Goal: Transaction & Acquisition: Purchase product/service

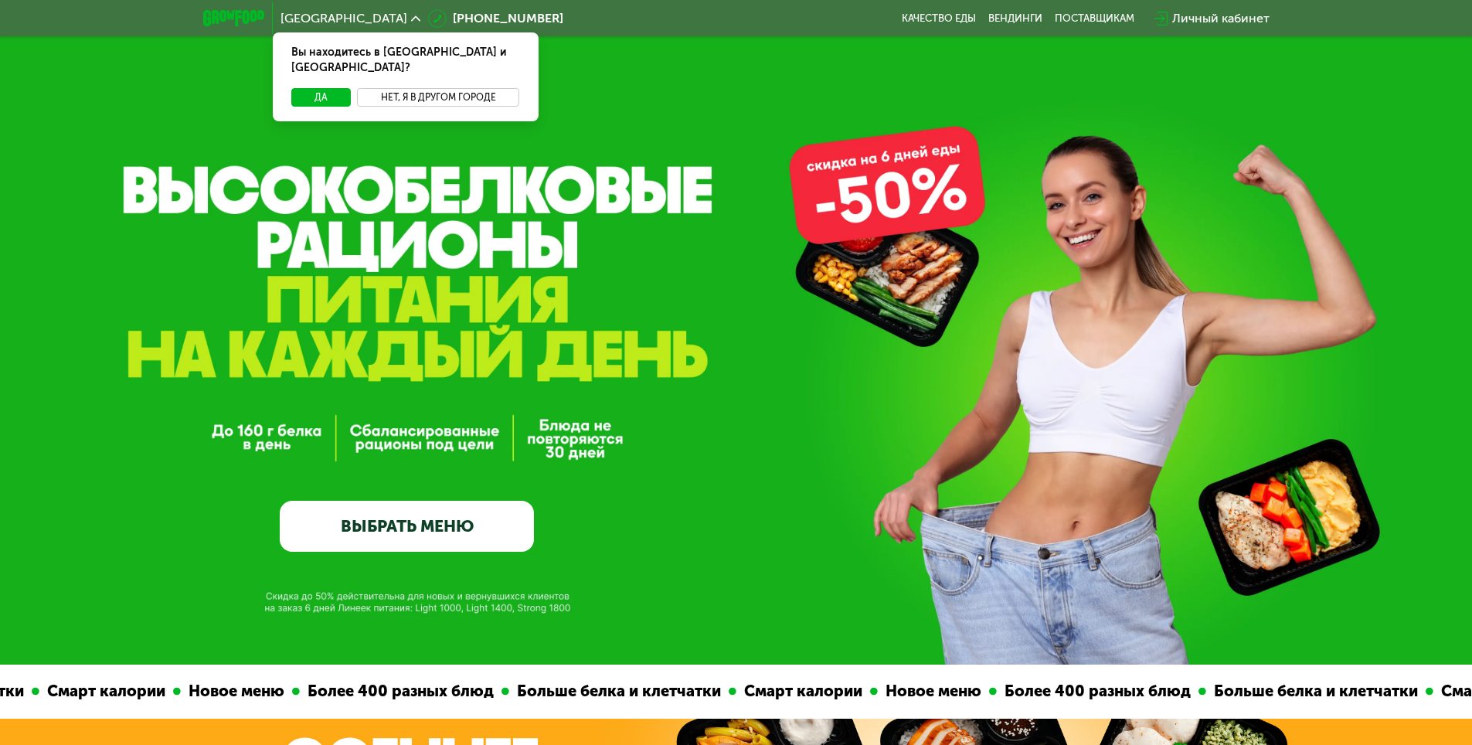
click at [452, 88] on button "Нет, я в другом городе" at bounding box center [438, 97] width 163 height 19
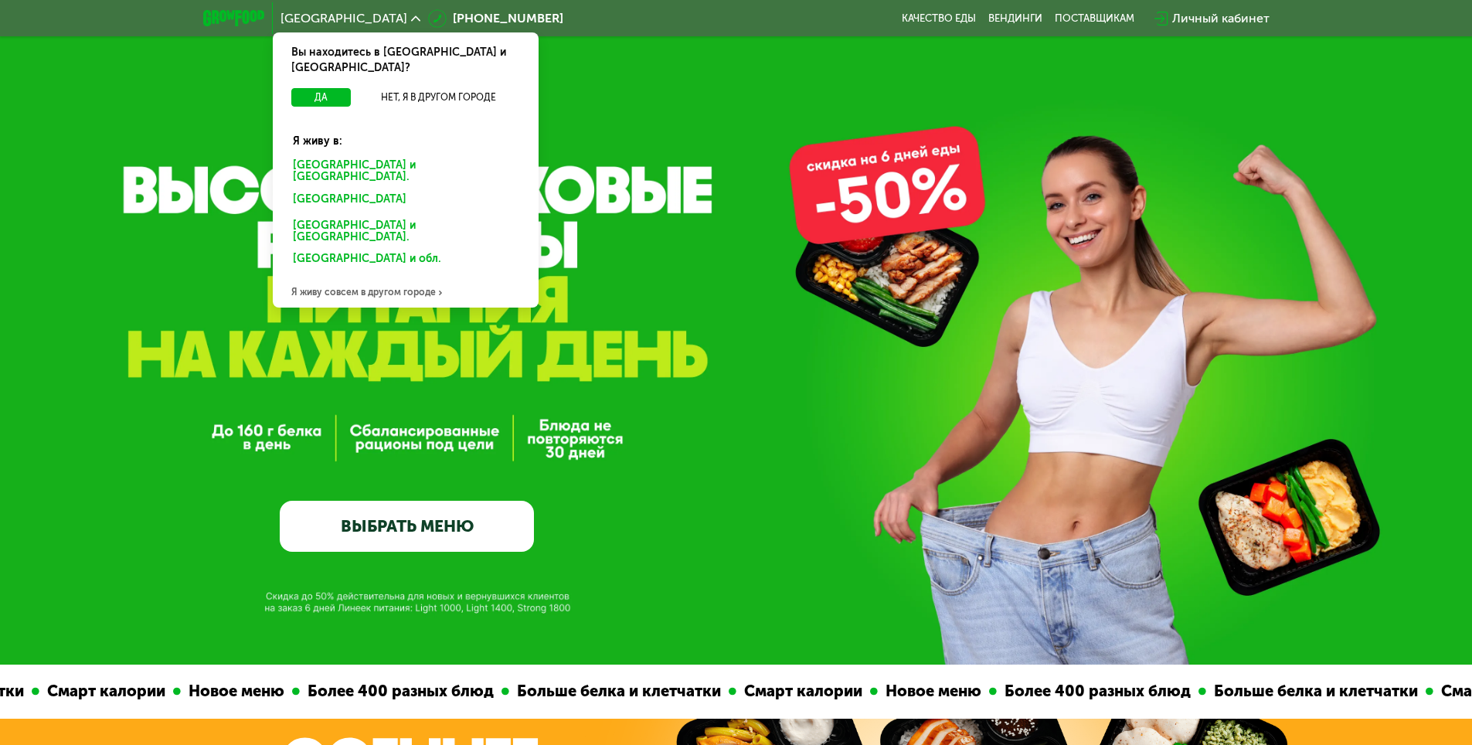
click at [331, 155] on div "[GEOGRAPHIC_DATA] и [GEOGRAPHIC_DATA]." at bounding box center [405, 171] width 247 height 32
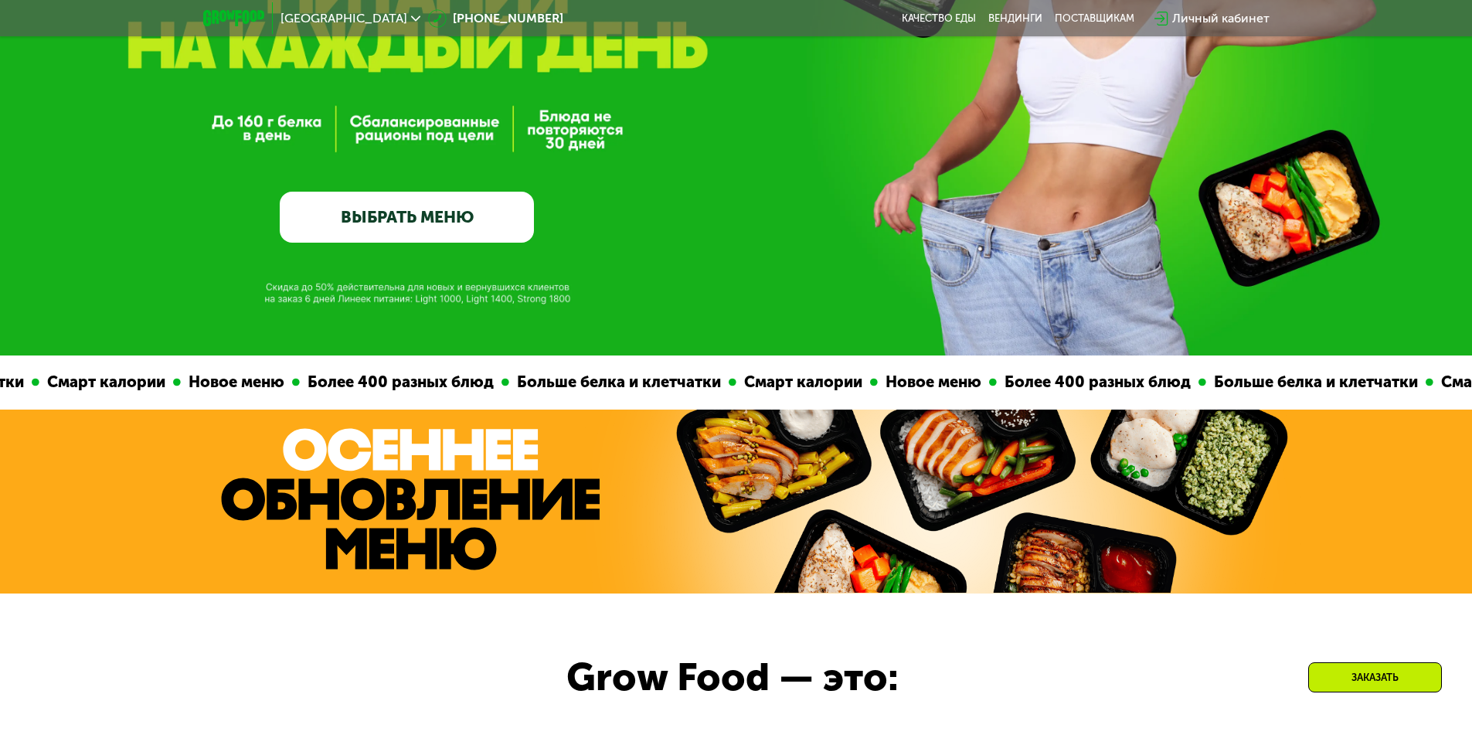
scroll to position [464, 0]
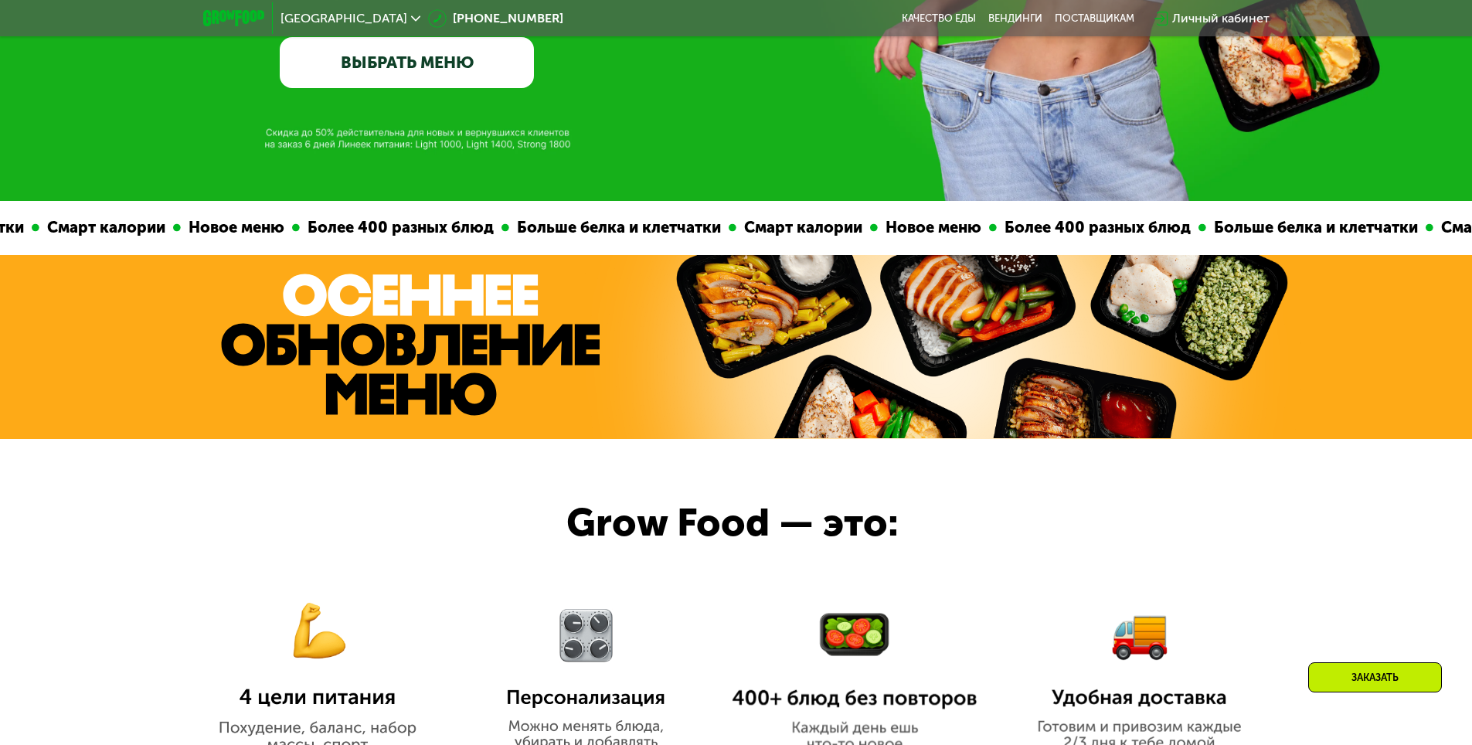
click at [420, 64] on link "ВЫБРАТЬ МЕНЮ" at bounding box center [407, 62] width 254 height 51
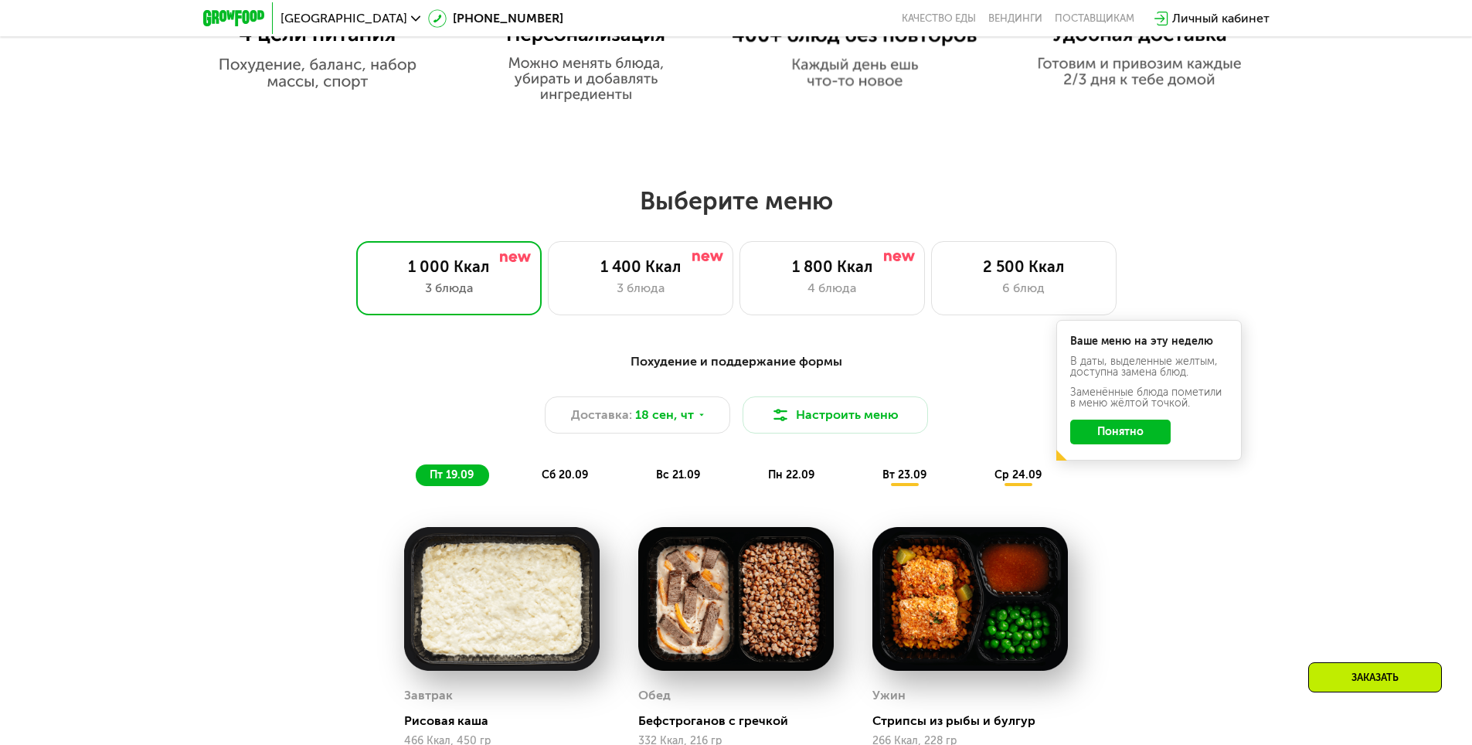
scroll to position [972, 0]
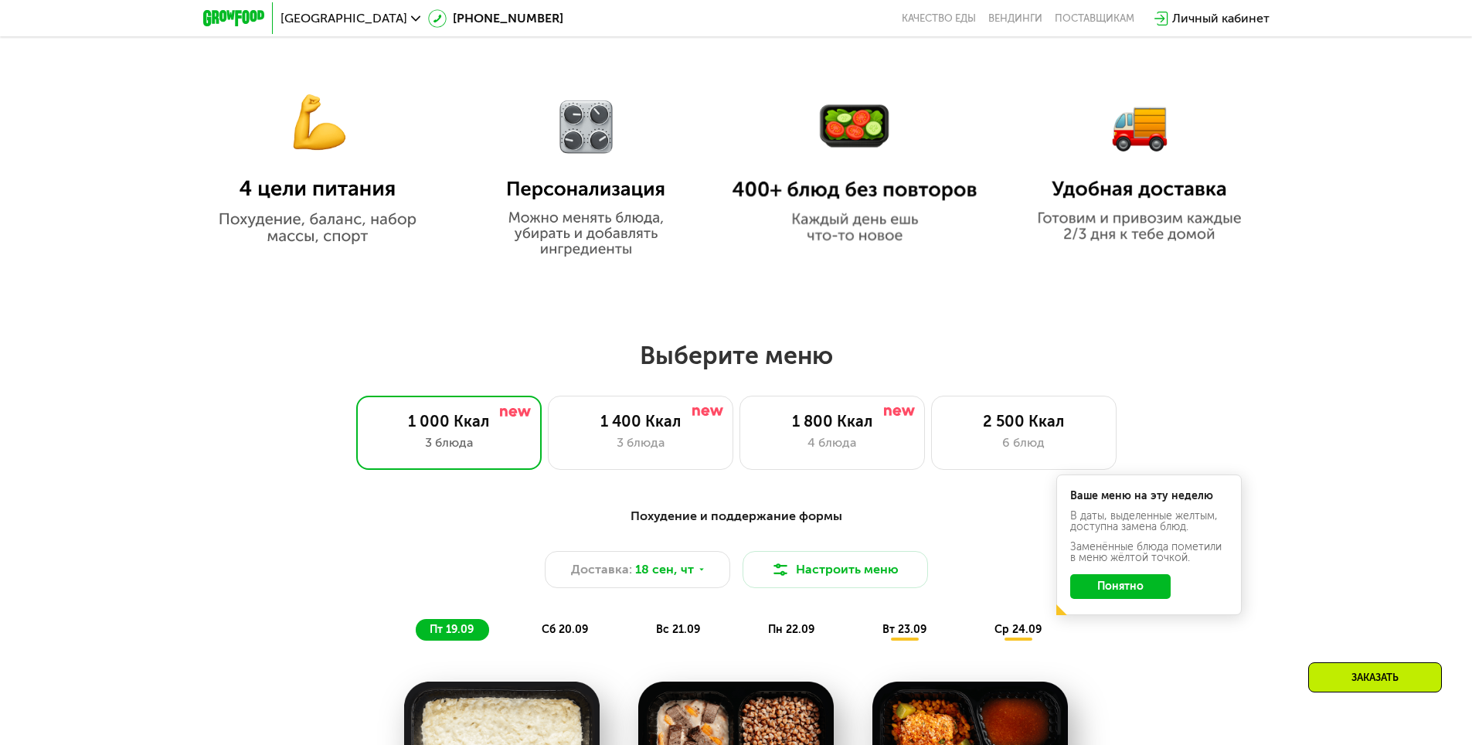
click at [1135, 590] on button "Понятно" at bounding box center [1120, 586] width 100 height 25
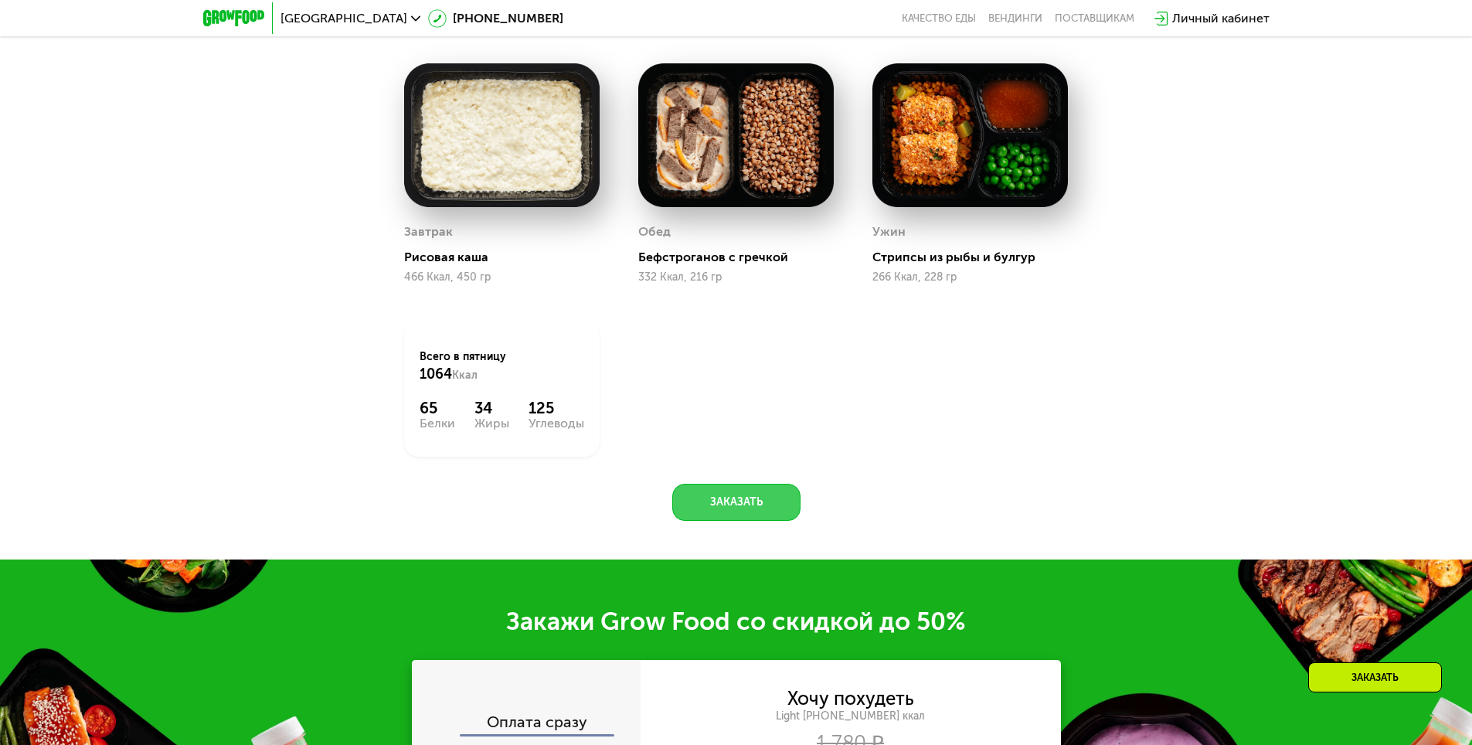
scroll to position [1899, 0]
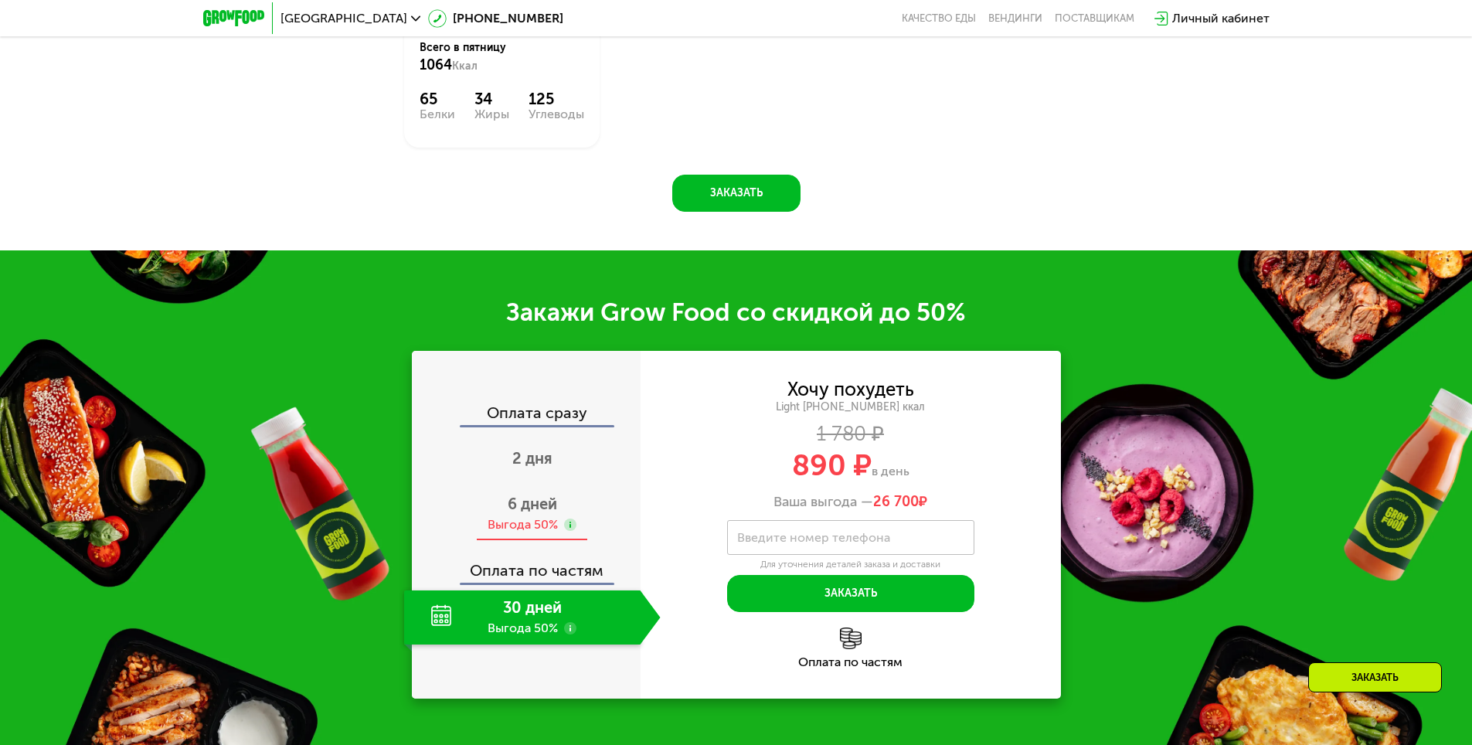
click at [548, 519] on div "6 дней Выгода 50%" at bounding box center [532, 514] width 257 height 54
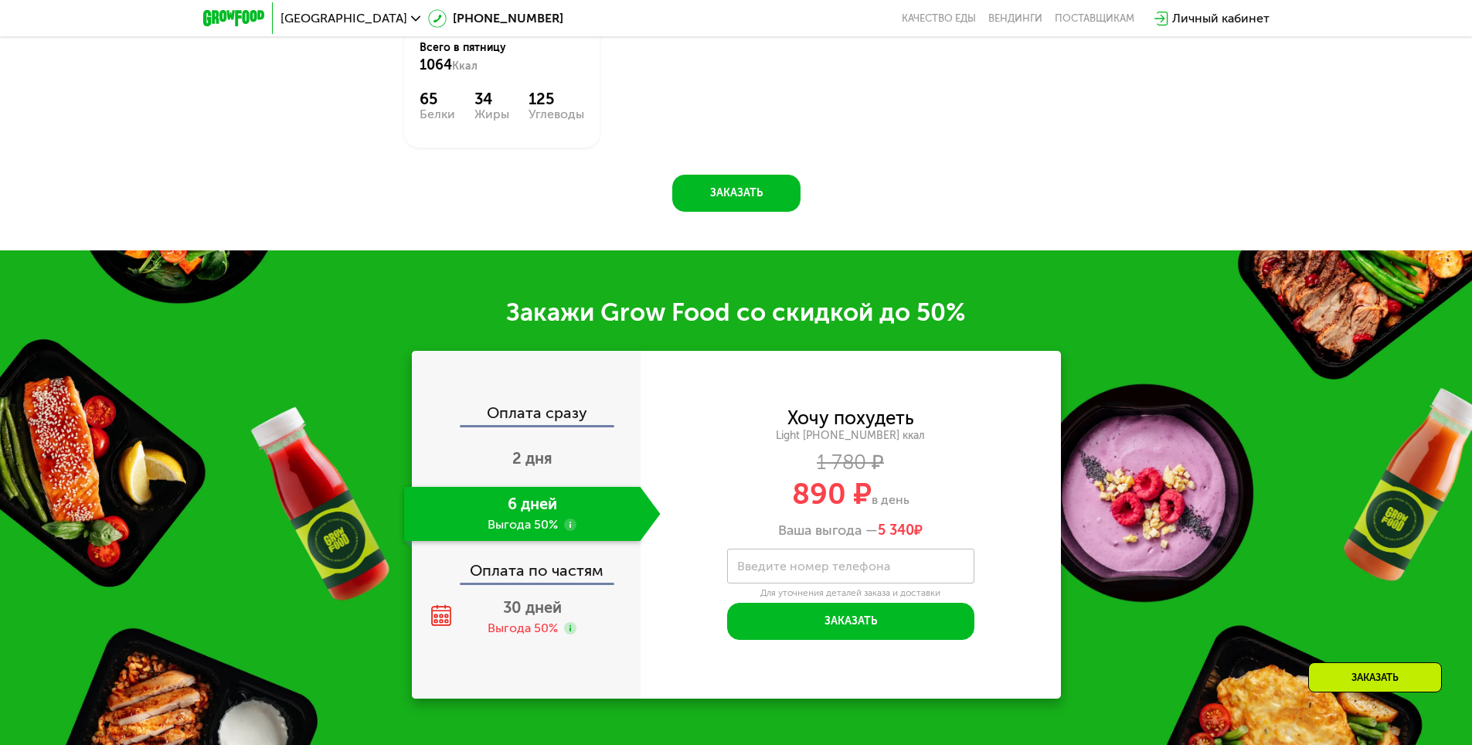
click at [569, 529] on use at bounding box center [570, 524] width 12 height 12
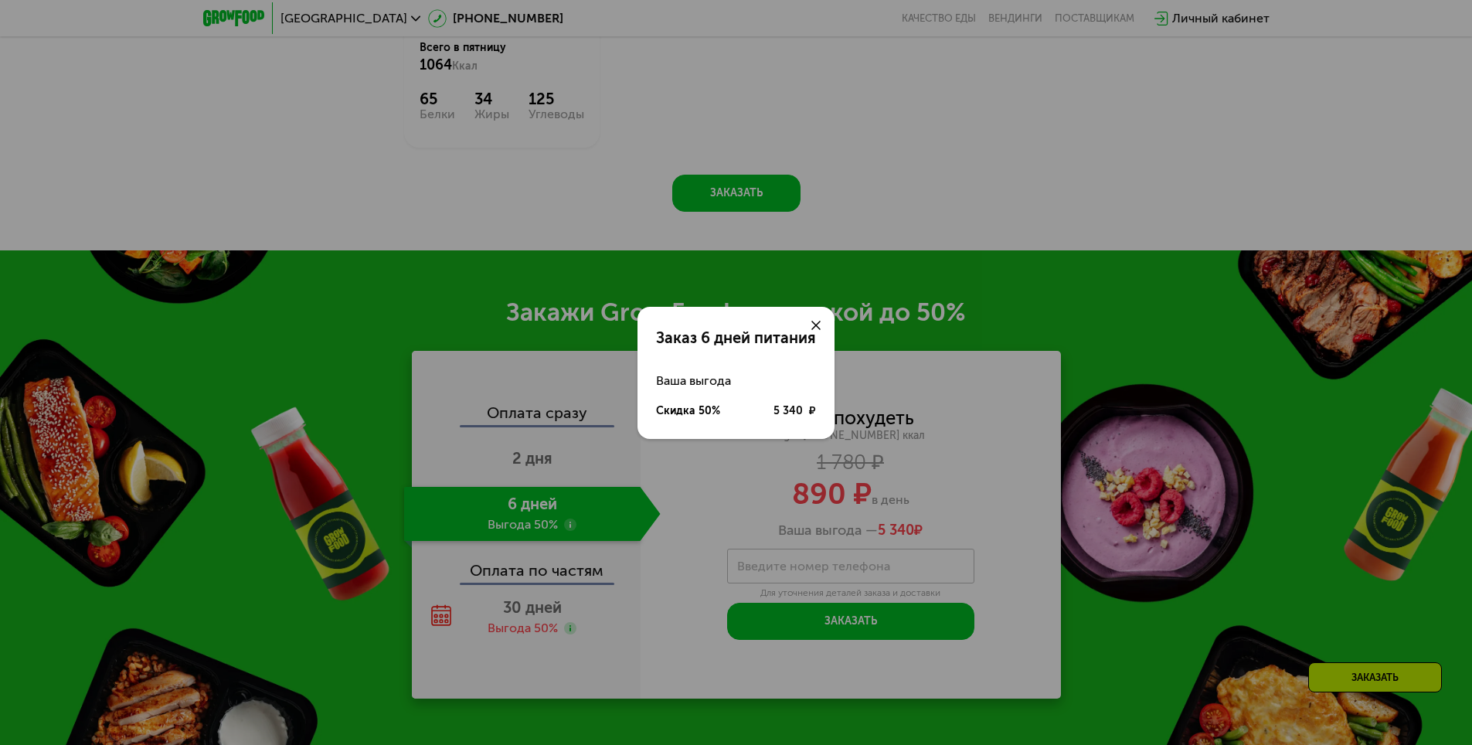
click at [814, 327] on use at bounding box center [815, 325] width 9 height 9
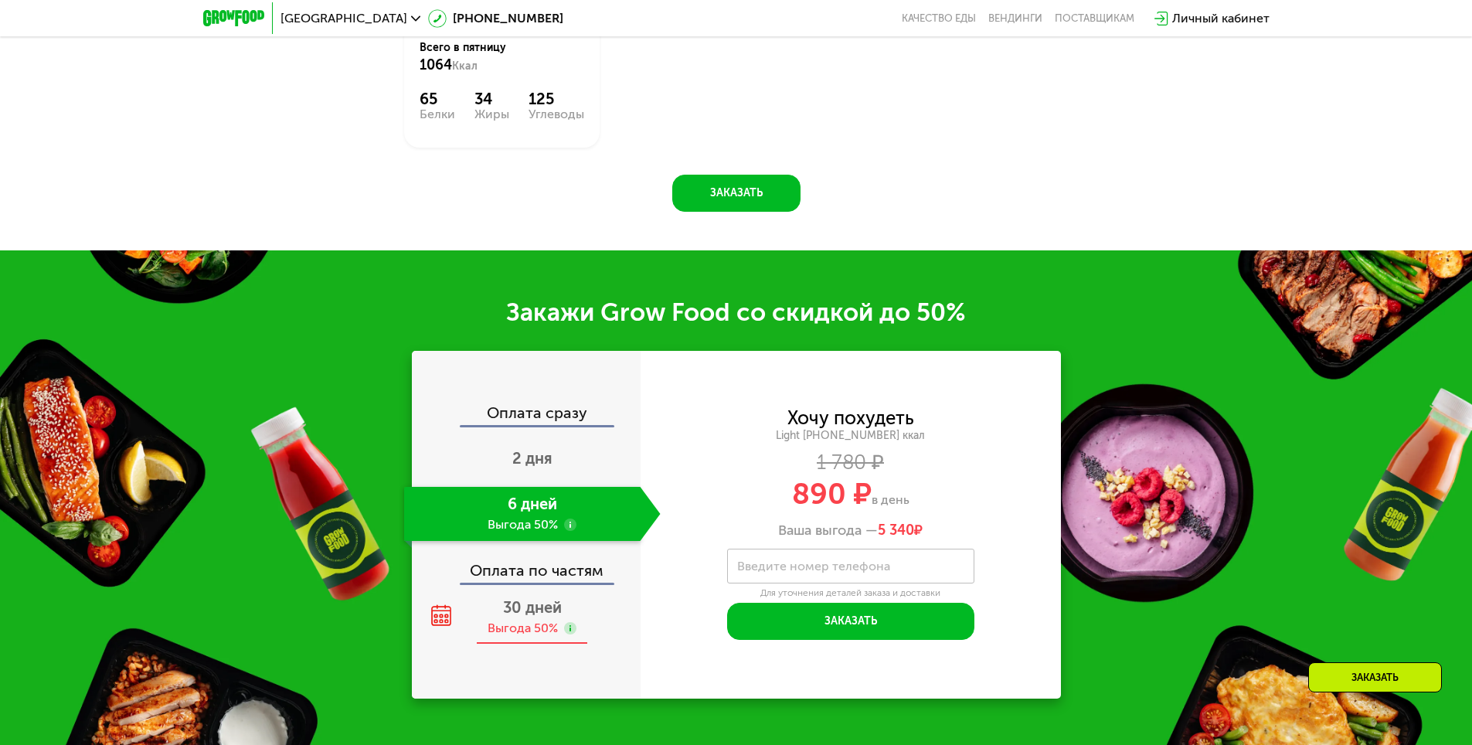
click at [549, 604] on span "30 дней" at bounding box center [532, 607] width 59 height 19
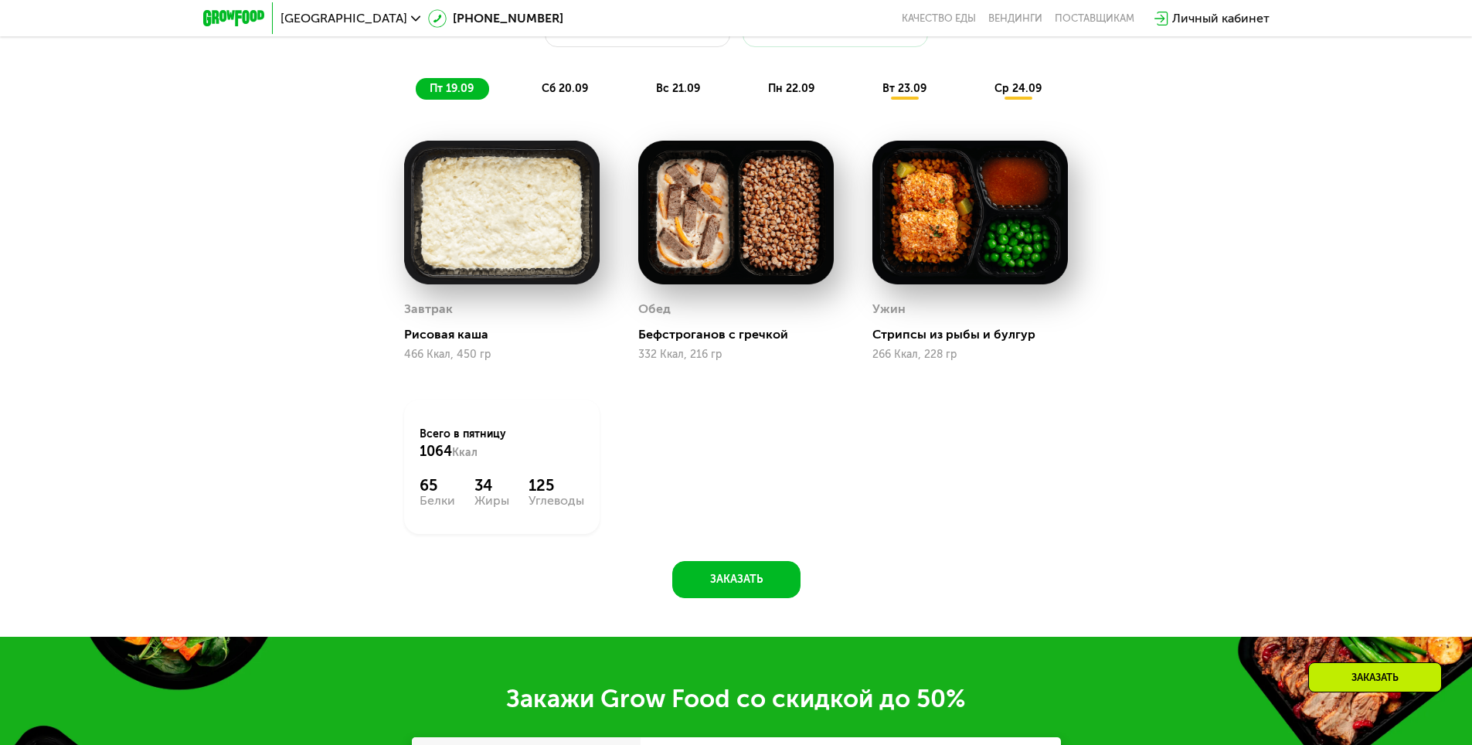
scroll to position [1281, 0]
